Goal: Navigation & Orientation: Find specific page/section

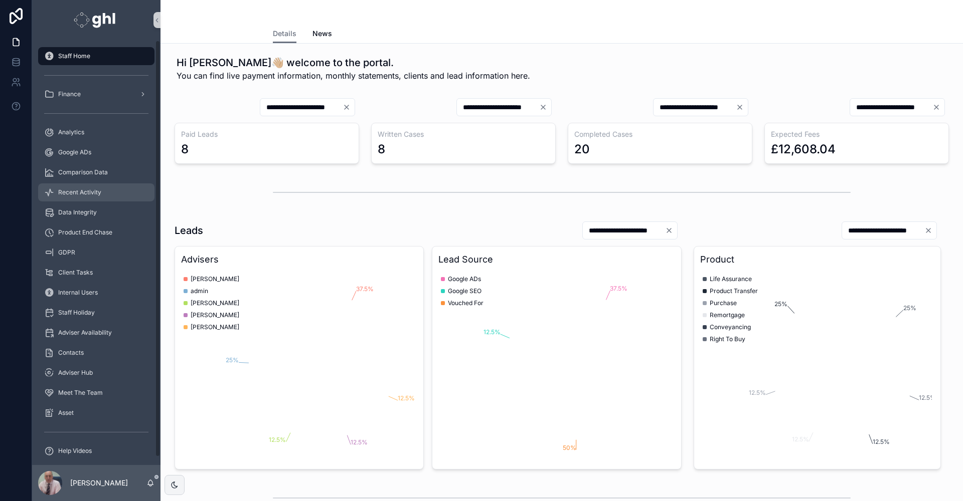
click at [87, 191] on span "Recent Activity" at bounding box center [79, 193] width 43 height 8
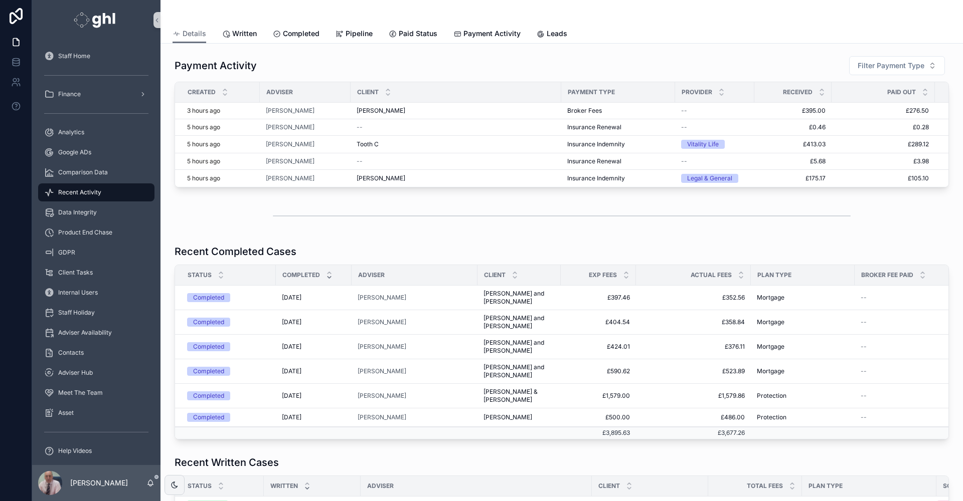
scroll to position [190, 0]
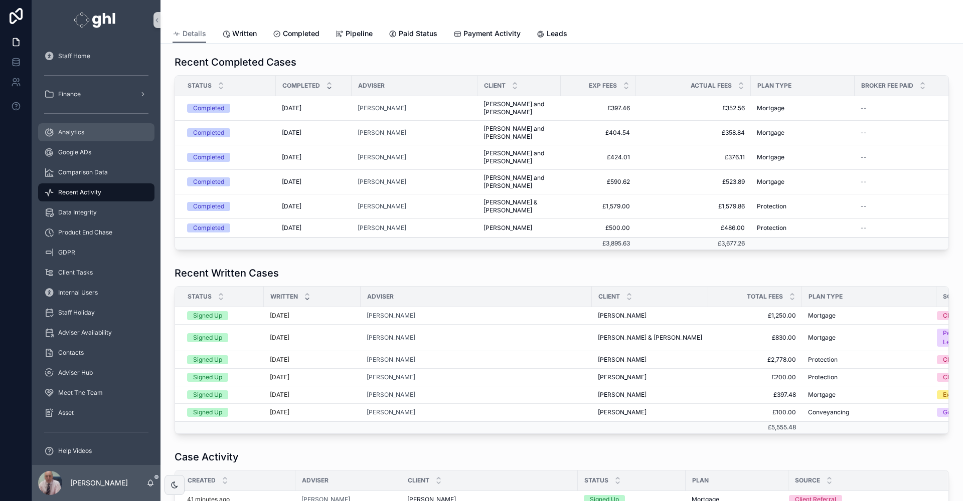
click at [70, 129] on span "Analytics" at bounding box center [71, 132] width 26 height 8
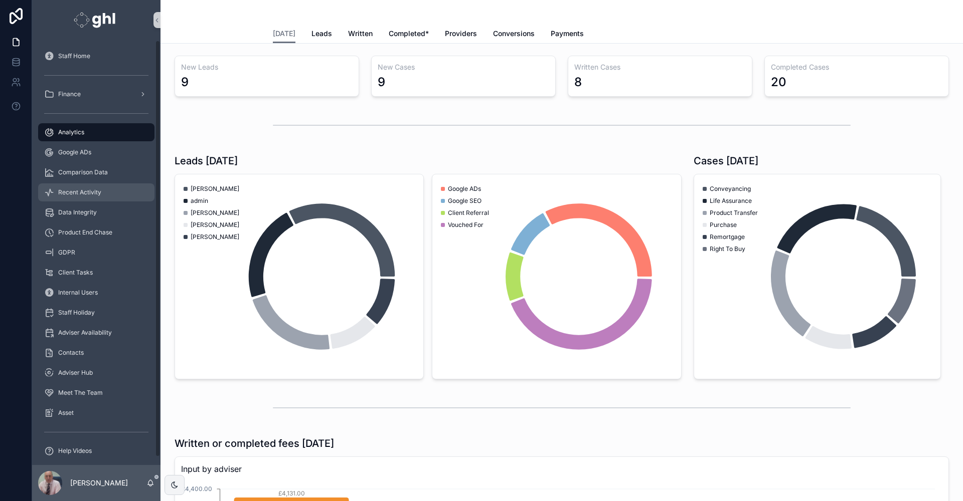
click at [76, 189] on span "Recent Activity" at bounding box center [79, 193] width 43 height 8
